Goal: Register for event/course

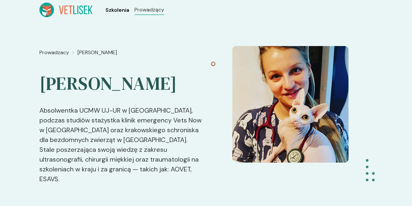
click at [106, 11] on span "Szkolenia" at bounding box center [118, 10] width 24 height 8
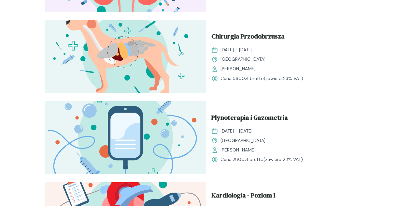
scroll to position [990, 0]
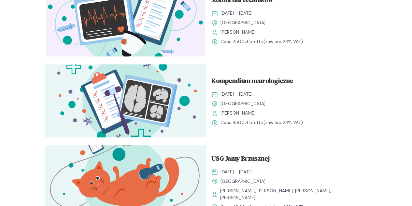
scroll to position [358, 0]
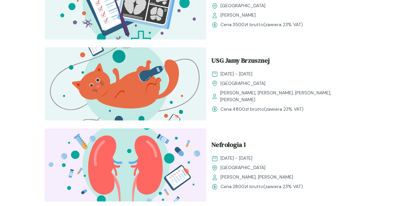
click at [220, 89] on span "[PERSON_NAME], [PERSON_NAME], [PERSON_NAME], [PERSON_NAME]" at bounding box center [291, 96] width 142 height 14
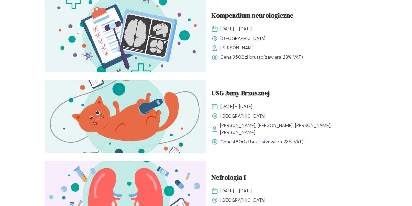
scroll to position [293, 0]
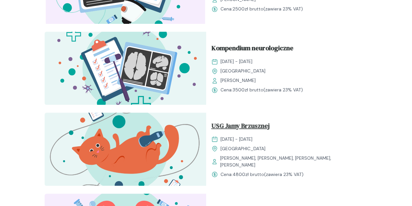
click at [211, 121] on span "USG Jamy Brzusznej" at bounding box center [240, 127] width 58 height 12
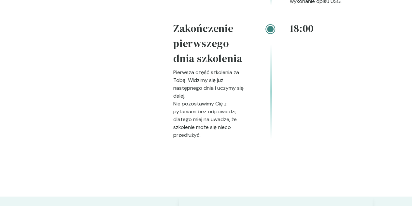
scroll to position [1401, 0]
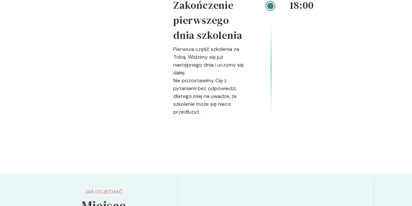
drag, startPoint x: 28, startPoint y: 92, endPoint x: 135, endPoint y: 101, distance: 107.9
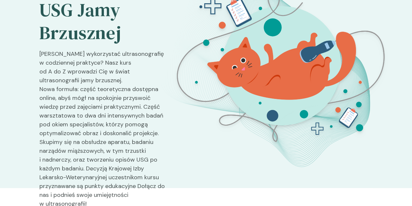
scroll to position [0, 0]
